Goal: Task Accomplishment & Management: Use online tool/utility

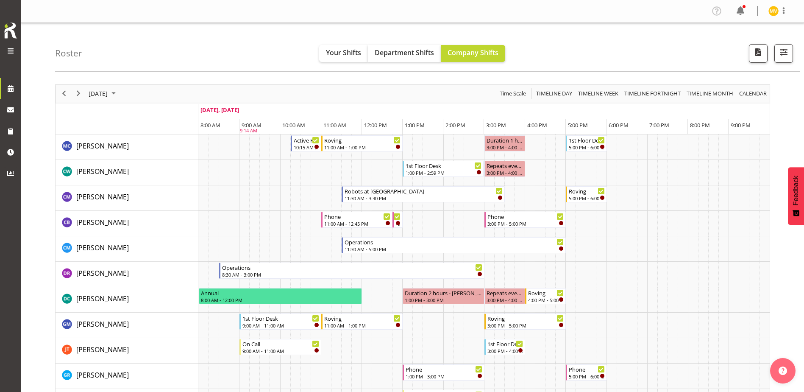
scroll to position [339, 0]
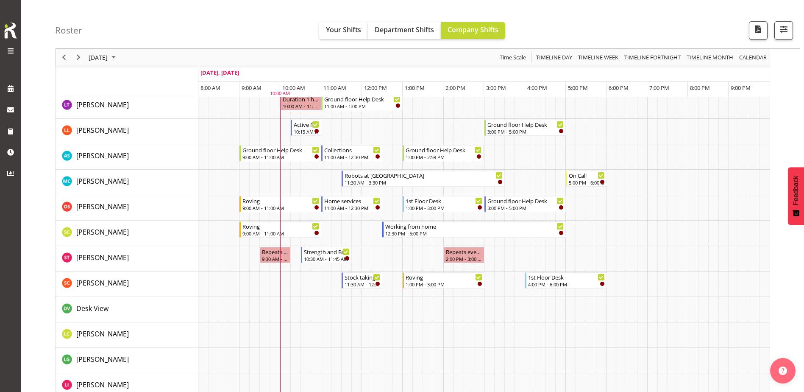
scroll to position [409, 0]
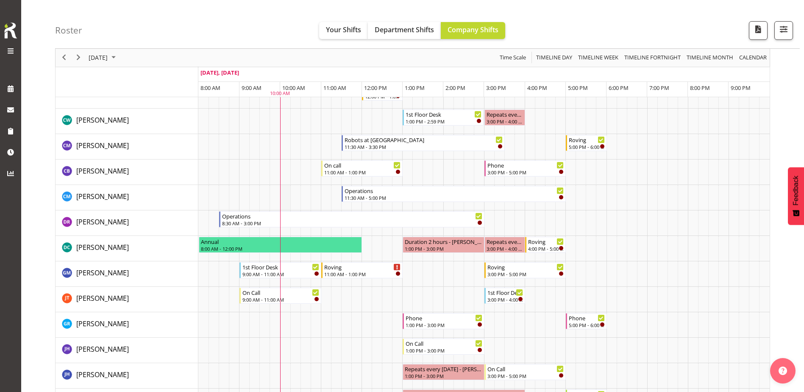
scroll to position [127, 0]
